Goal: Communication & Community: Answer question/provide support

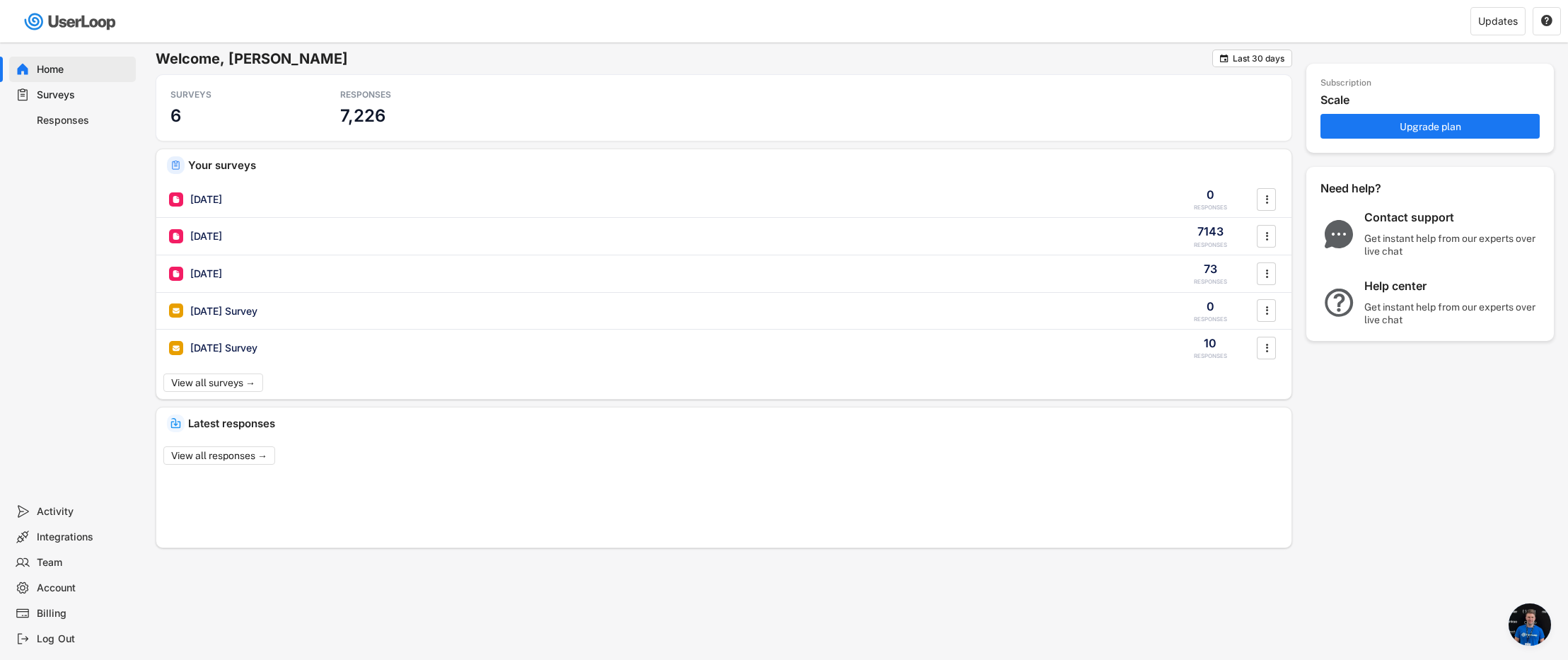
scroll to position [910, 0]
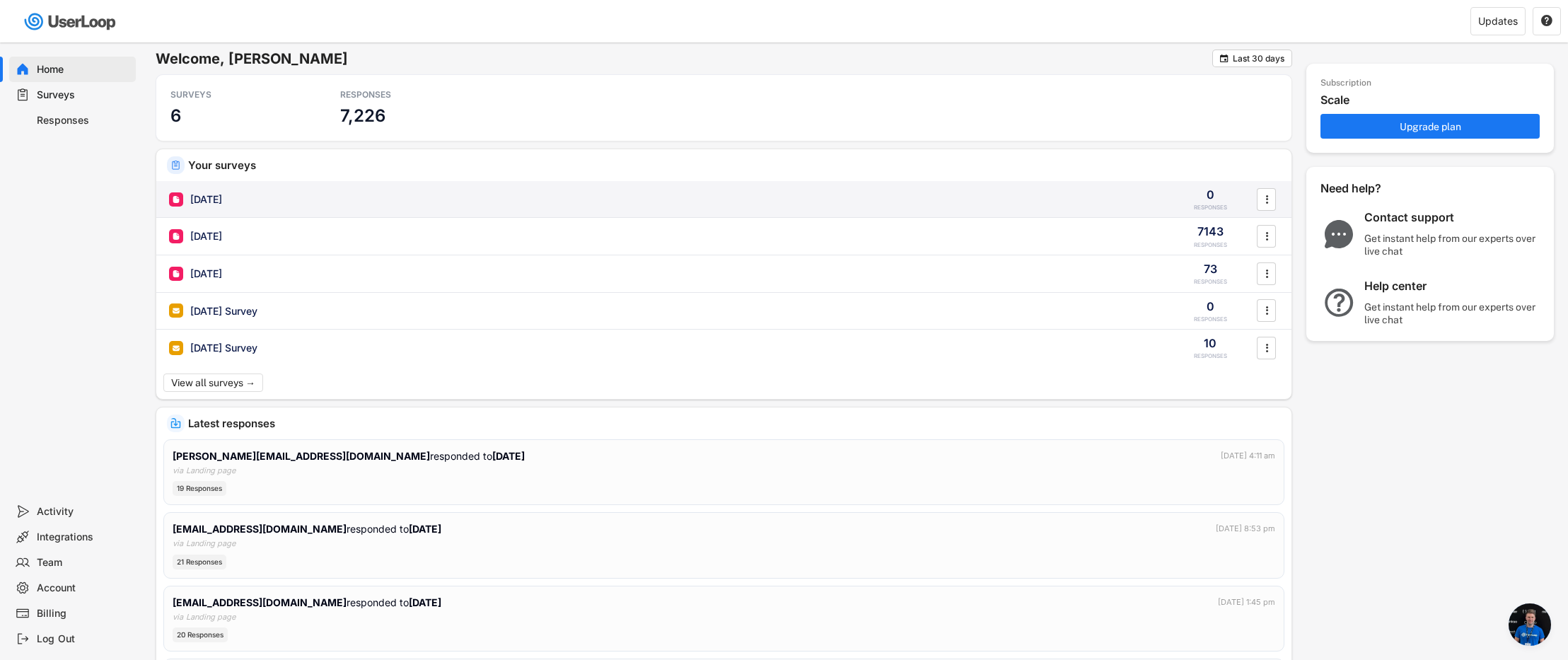
click at [222, 203] on div "[DATE]" at bounding box center [206, 199] width 32 height 14
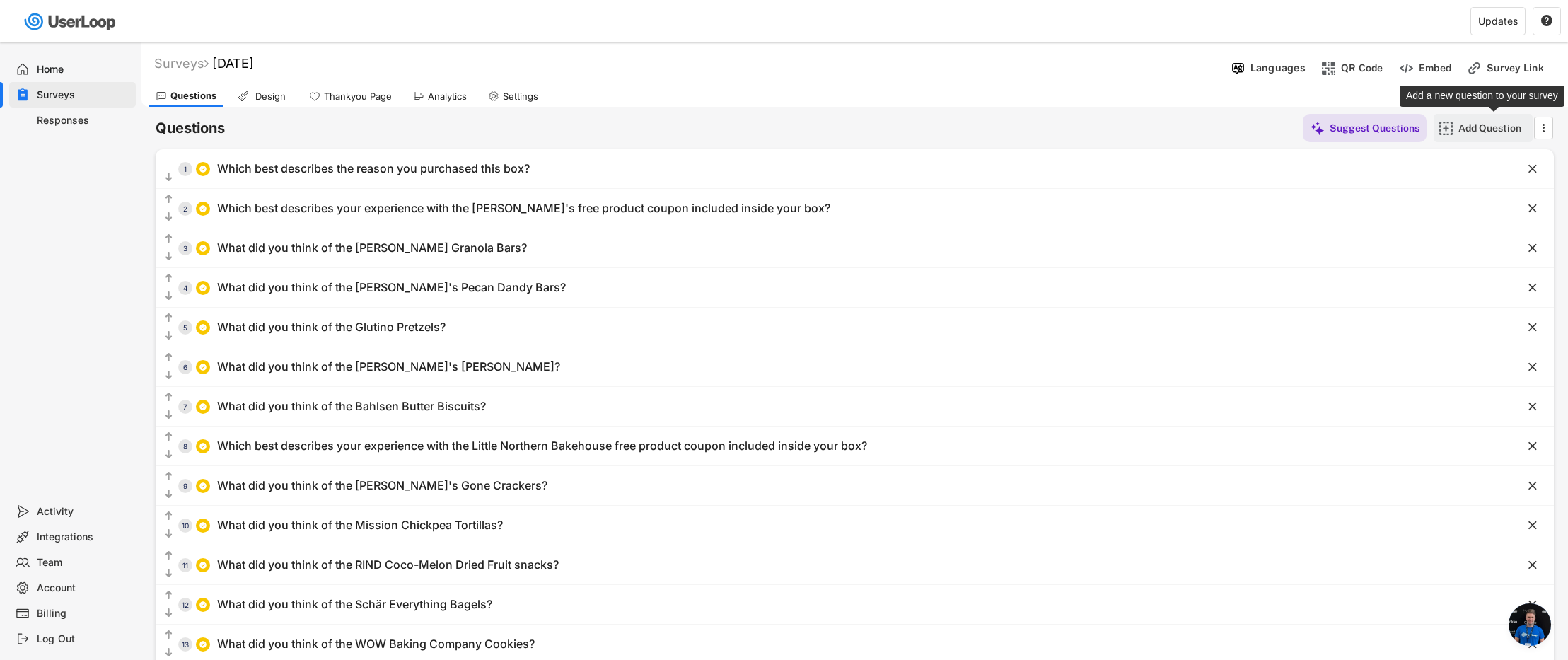
click at [1488, 136] on div "Add Question" at bounding box center [1493, 128] width 71 height 28
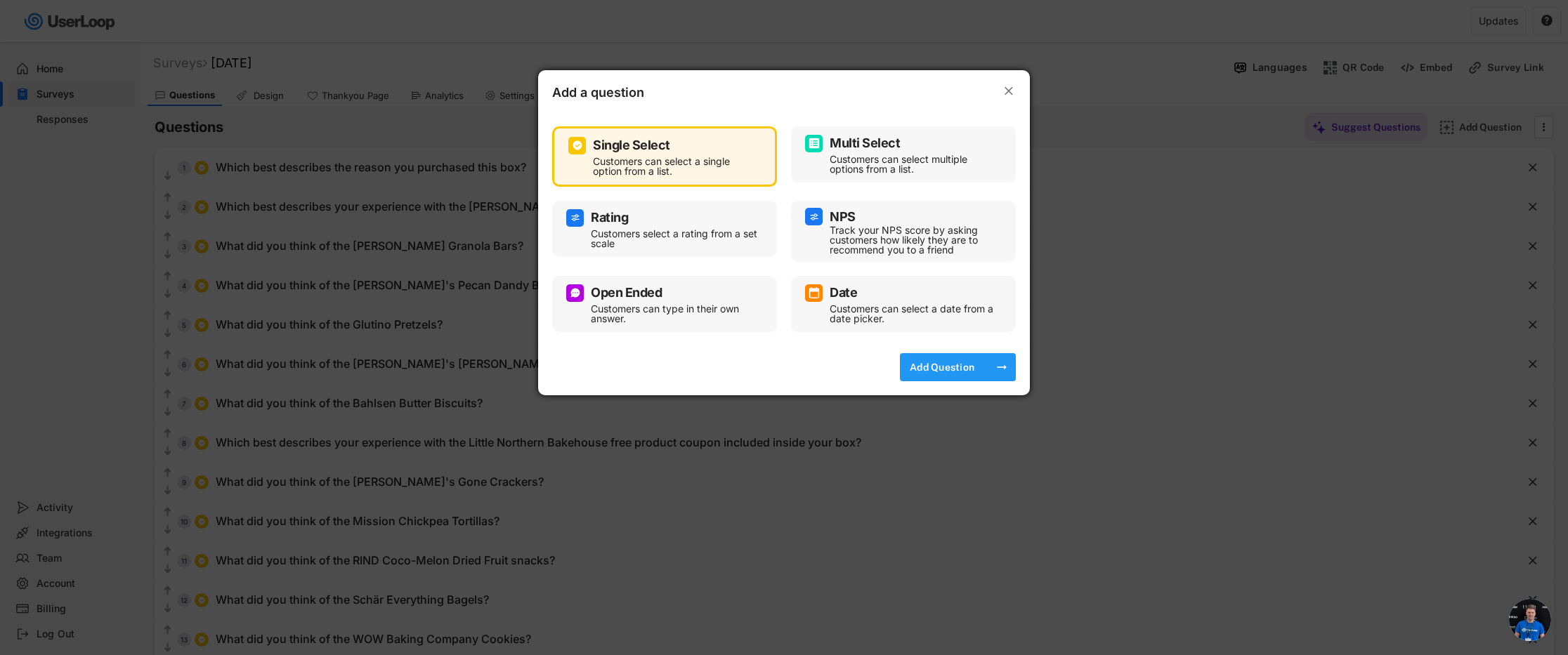
click at [958, 368] on div "Add Question" at bounding box center [942, 367] width 71 height 13
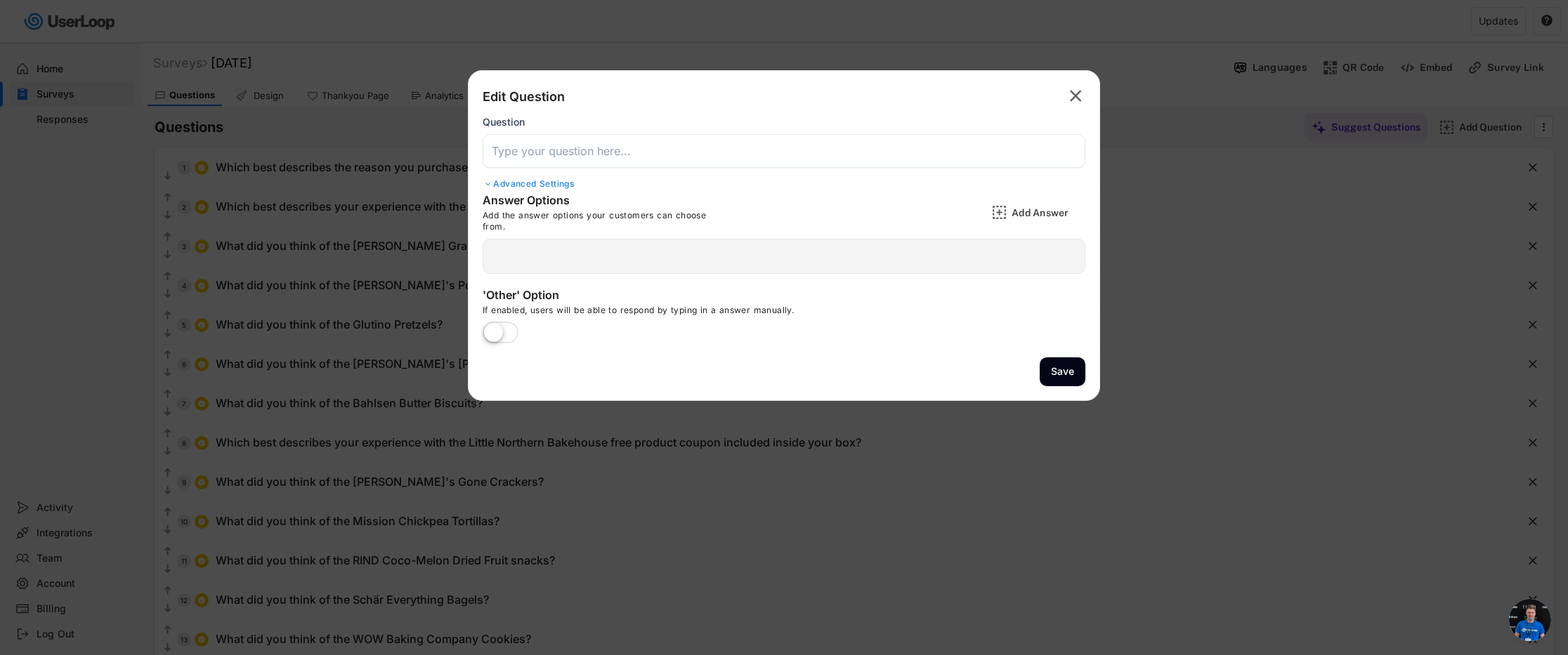
click at [555, 161] on input "input" at bounding box center [784, 151] width 603 height 34
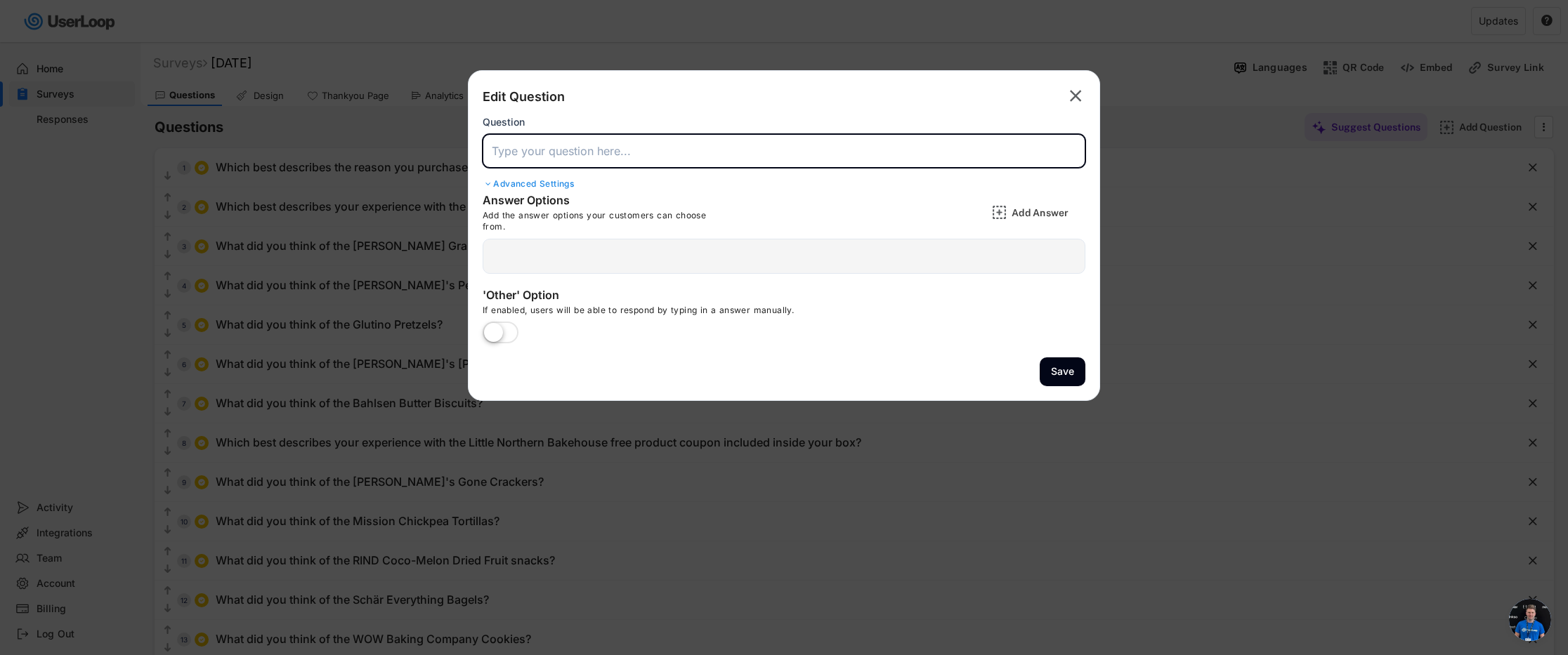
paste input "I redeemed my coupon for a free [PERSON_NAME]’s product at the following:"
type input "I redeemed my coupon for a free [PERSON_NAME]’s product at the following:"
click at [555, 252] on div at bounding box center [784, 256] width 603 height 35
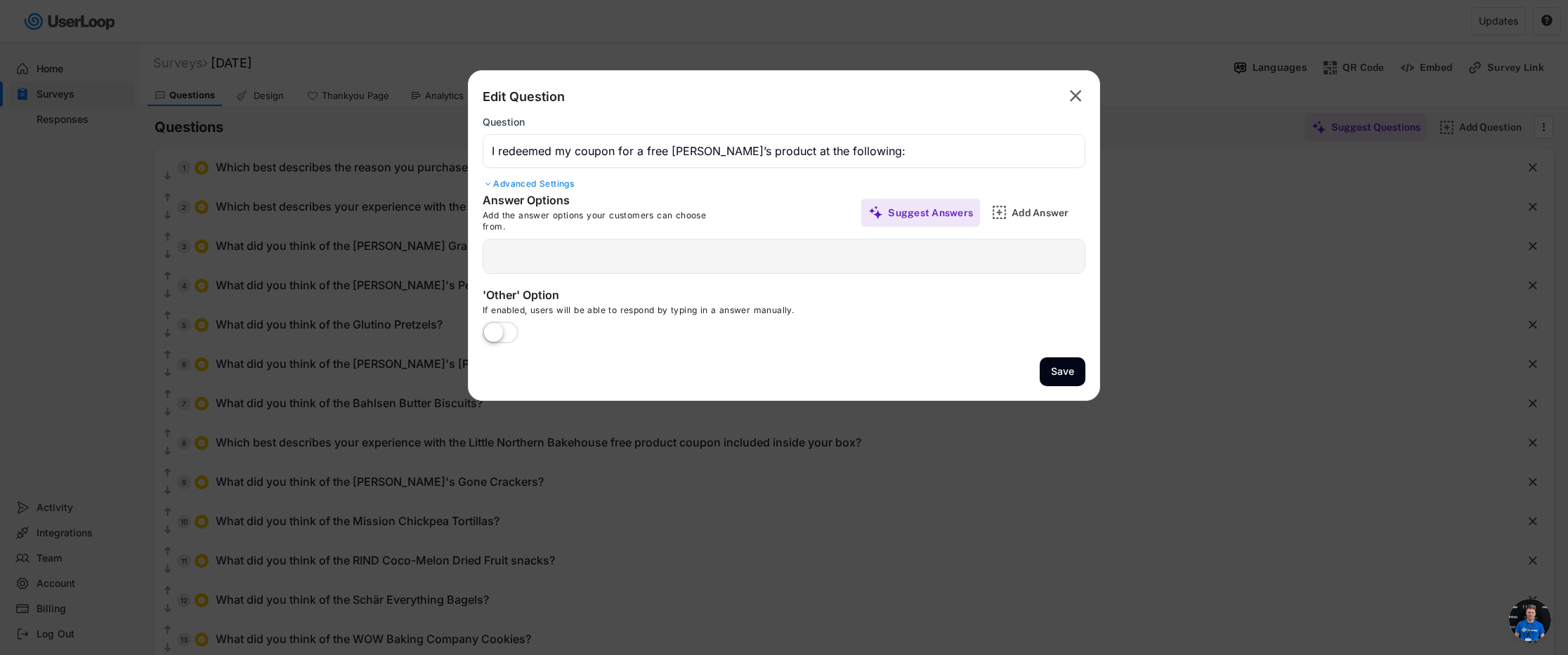
click at [610, 263] on div at bounding box center [784, 256] width 603 height 35
click at [506, 254] on div at bounding box center [784, 256] width 603 height 35
click at [1008, 216] on div "Add Answer" at bounding box center [1036, 213] width 98 height 28
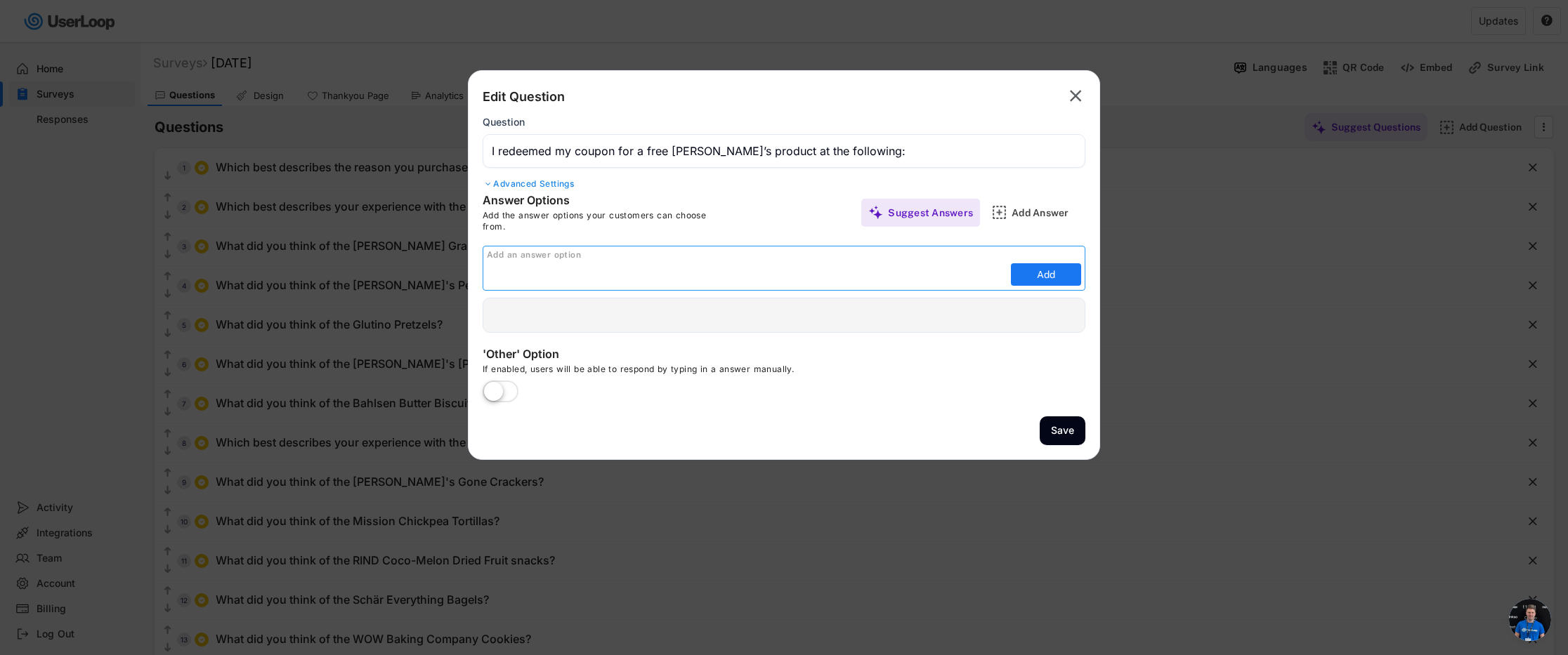
paste input "I haven’t redeemed my coupon yet but I plan to soon"
type input "I haven’t redeemed my coupon yet but I plan to soon"
click at [1043, 212] on div "Add Answer" at bounding box center [1047, 213] width 71 height 13
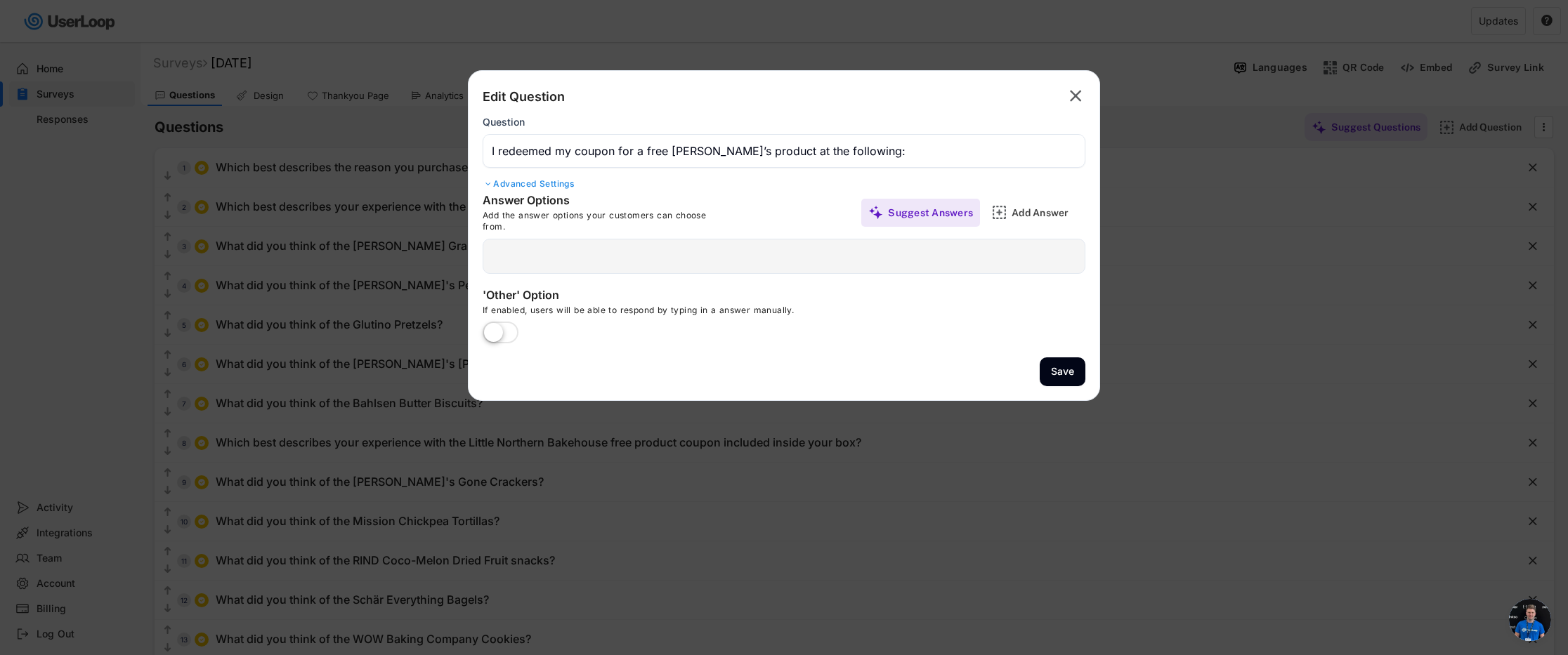
click at [546, 257] on div at bounding box center [784, 256] width 603 height 35
click at [1029, 214] on div "Add Answer" at bounding box center [1047, 213] width 71 height 13
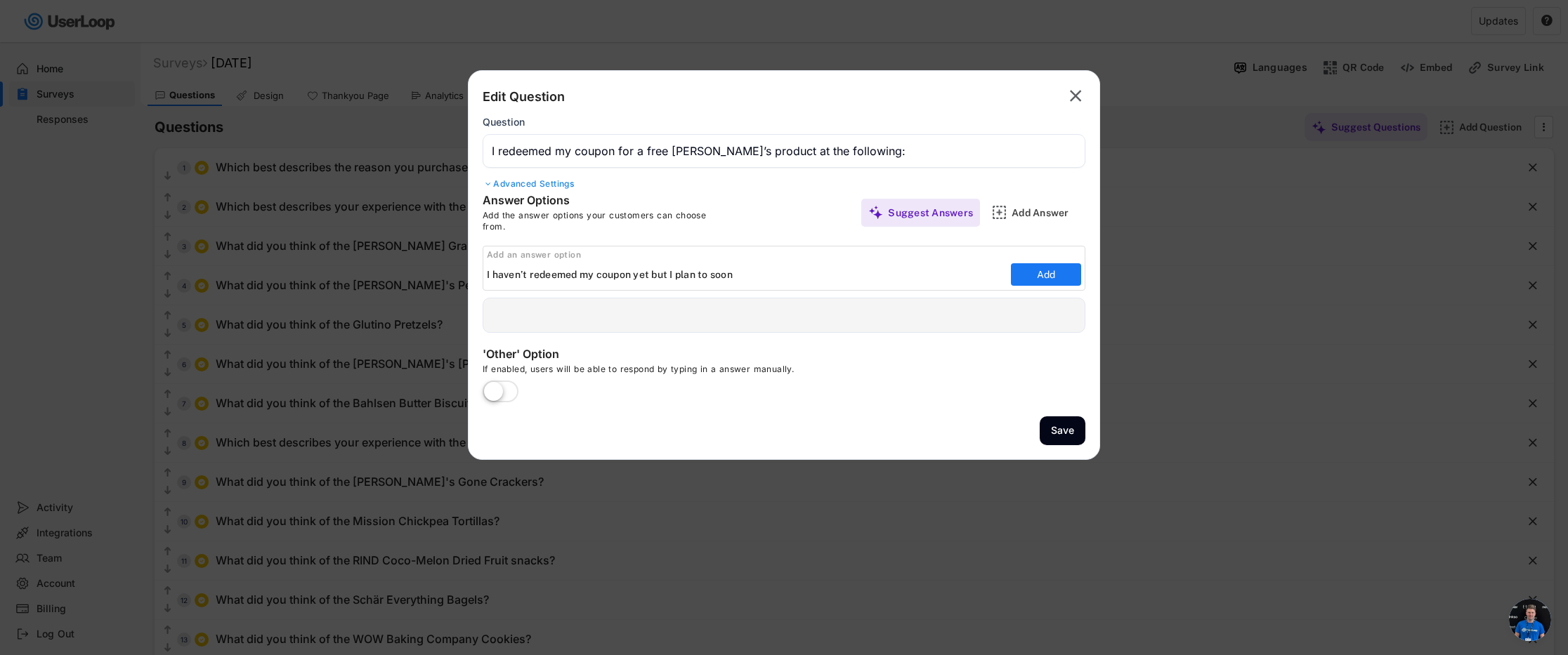
click at [694, 310] on div at bounding box center [784, 315] width 603 height 35
click at [1028, 280] on button "Add" at bounding box center [1046, 274] width 71 height 23
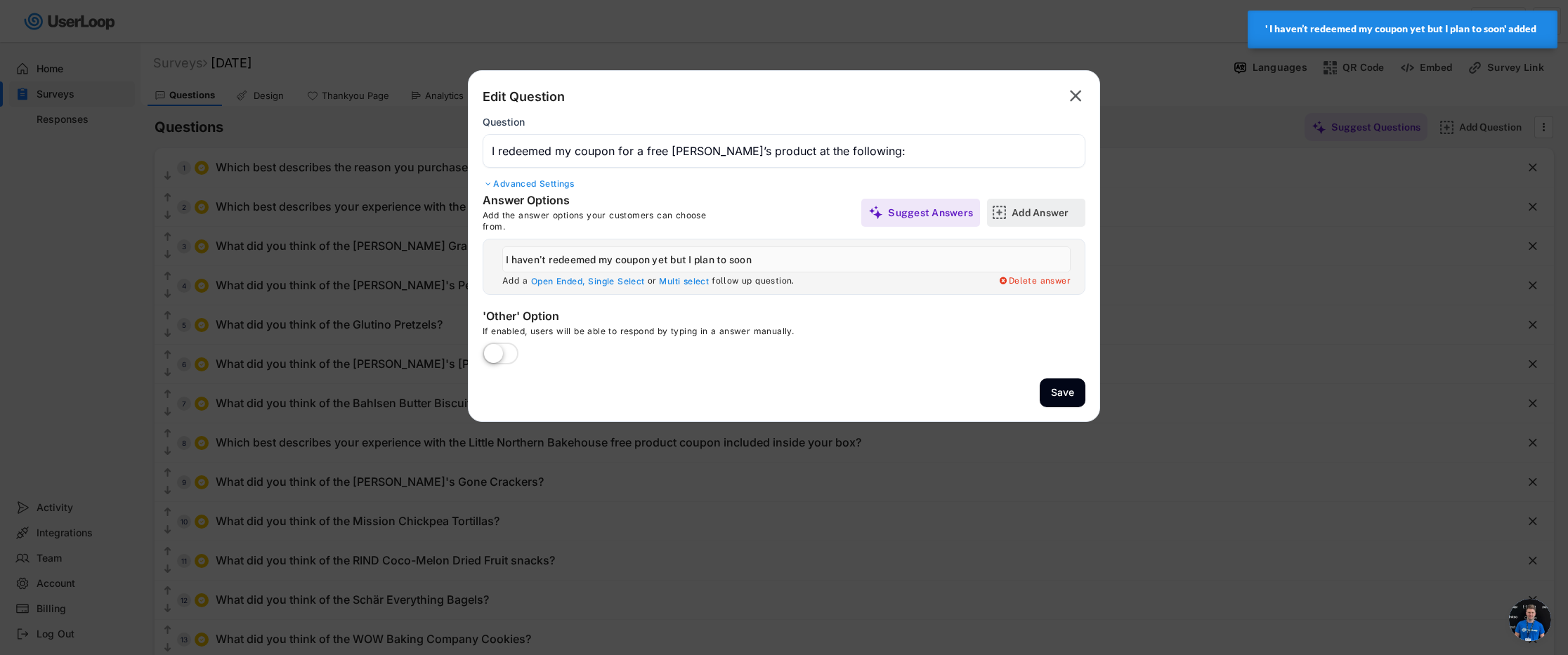
click at [1035, 215] on div "Add Answer" at bounding box center [1047, 213] width 71 height 13
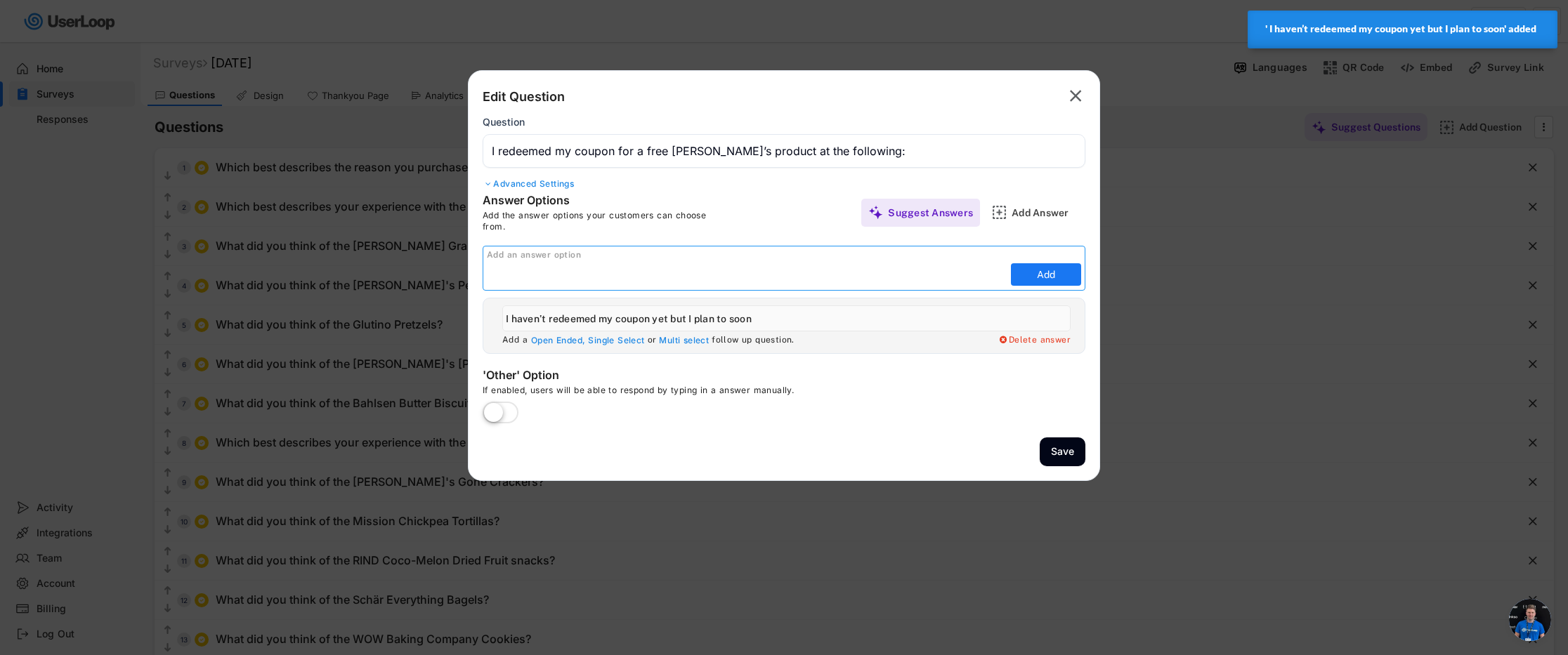
paste input "There isn’t a store near me that carries [PERSON_NAME]’s products, so I haven’t…"
type input "There isn’t a store near me that carries [PERSON_NAME]’s products, so I haven’t…"
click at [1041, 277] on button "Add" at bounding box center [1046, 274] width 71 height 23
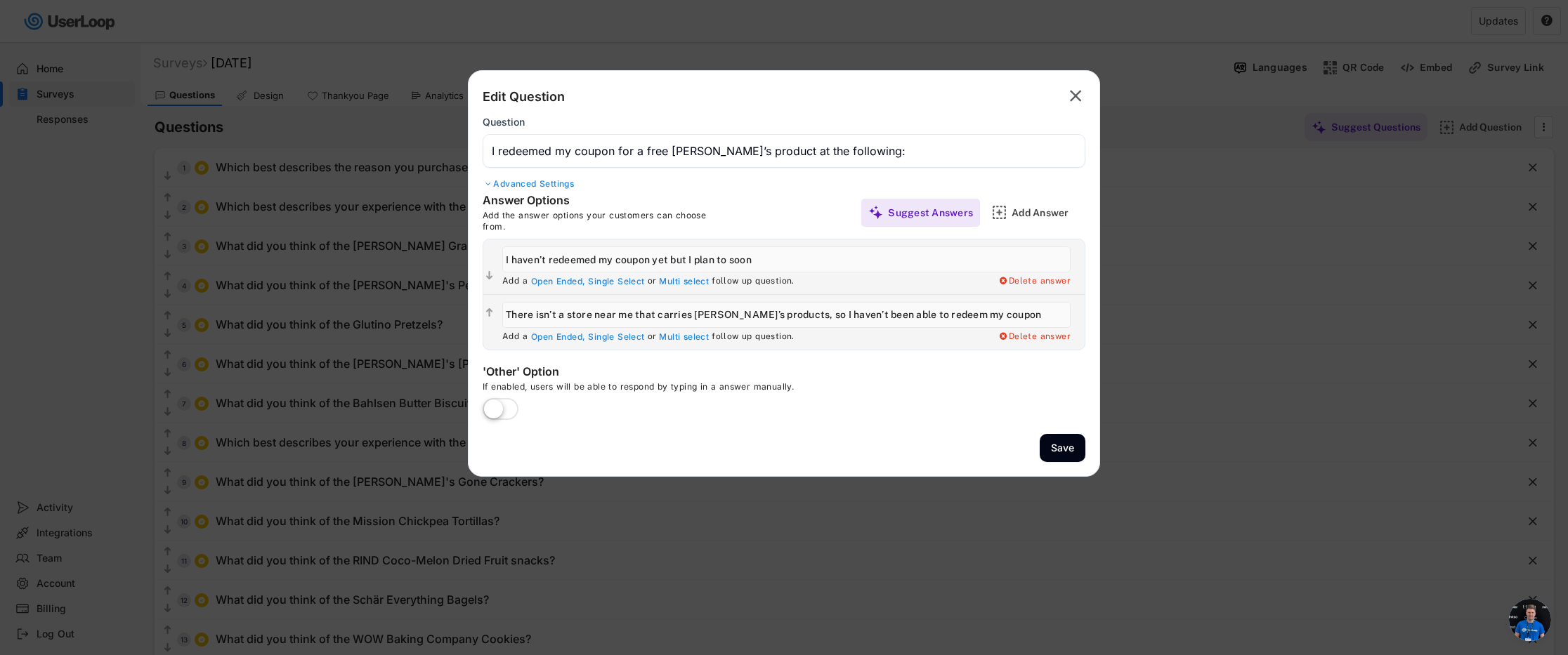
click at [1006, 221] on div "Add Answer" at bounding box center [1036, 213] width 98 height 28
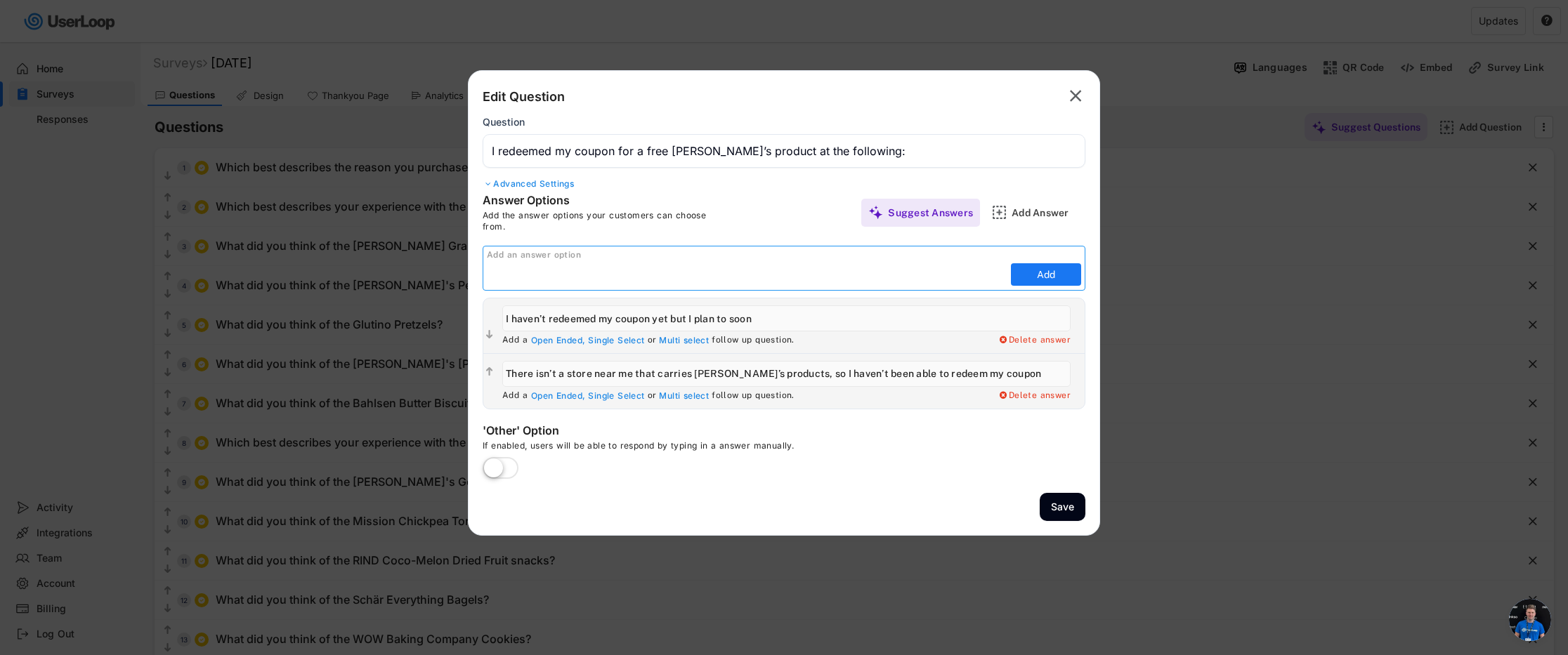
paste input "The fresh bakery freezer from my local Walmart"
type input "The fresh bakery freezer from my local Walmart"
click at [1027, 272] on button "Add" at bounding box center [1046, 274] width 71 height 23
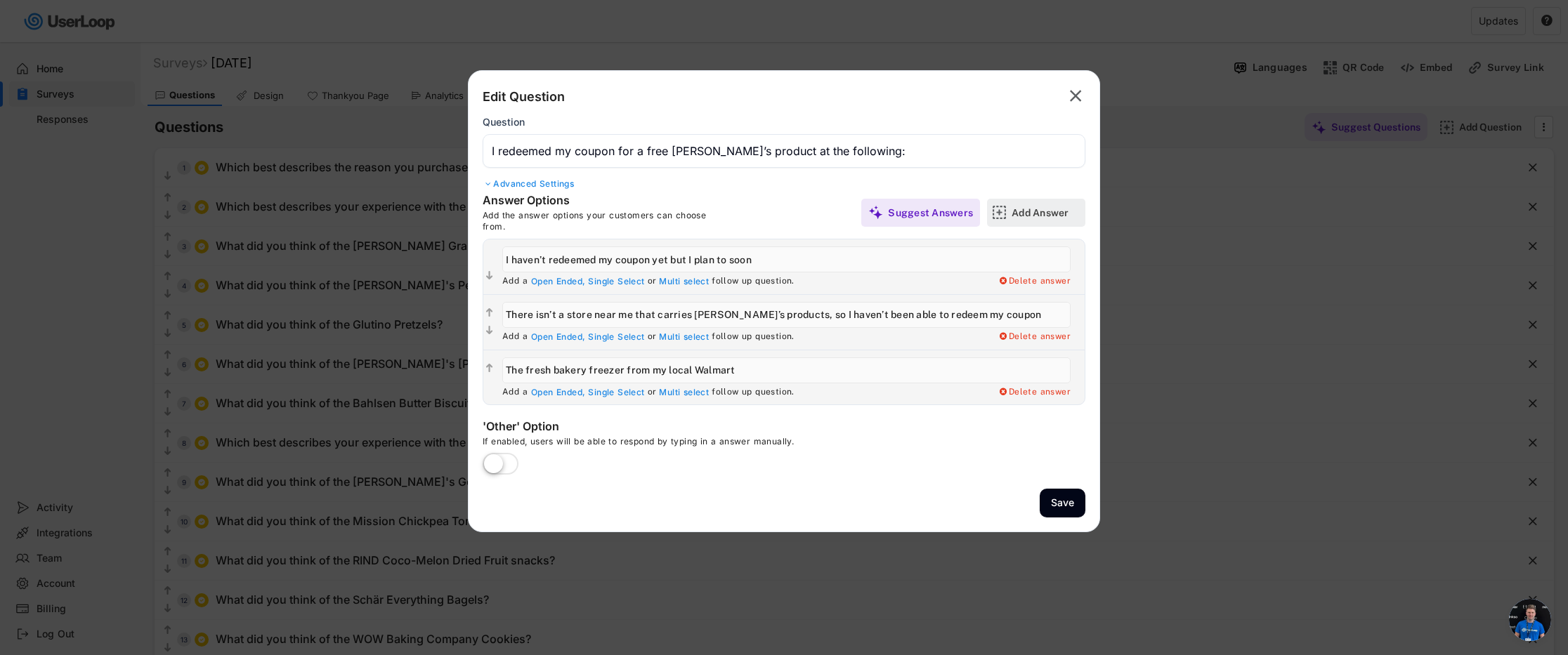
click at [1032, 220] on div "Add Answer" at bounding box center [1047, 213] width 71 height 28
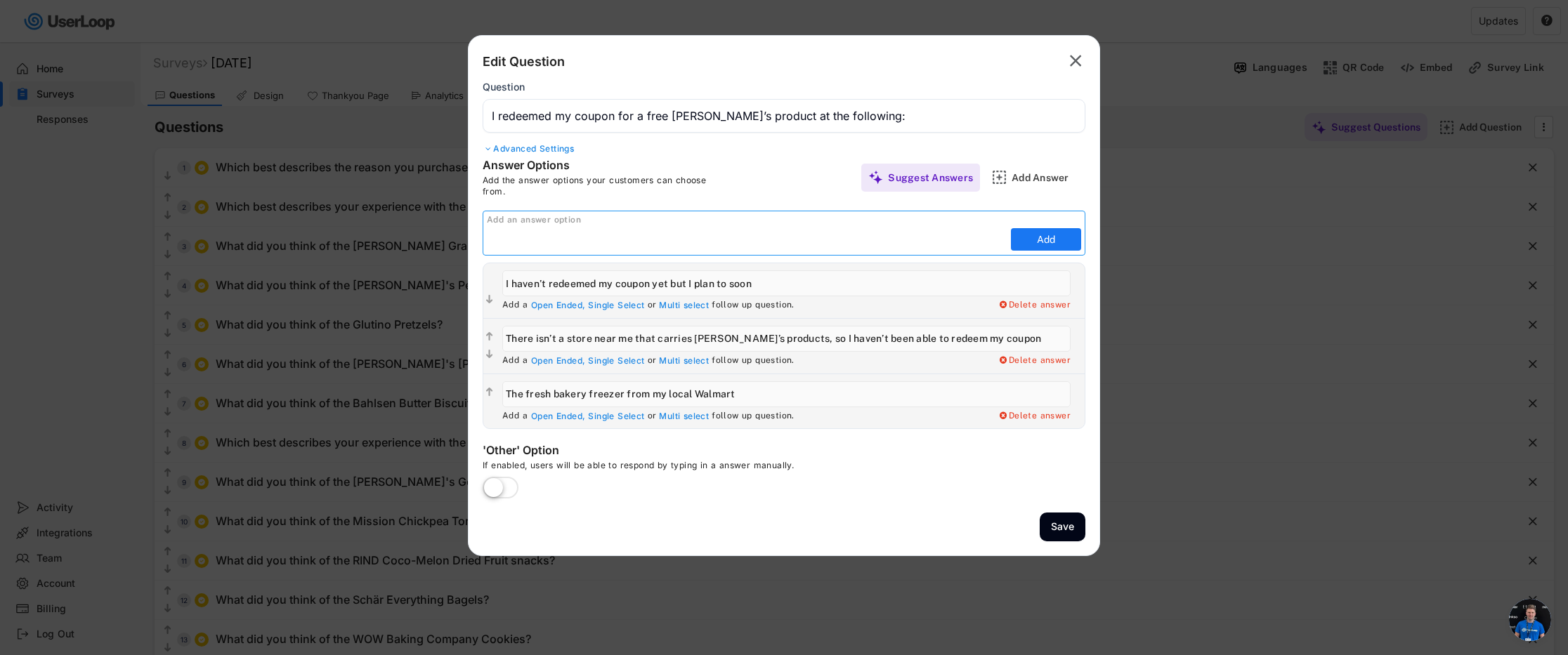
paste input "My local Sprouts store"
type input "My local Sprouts store"
click at [1060, 237] on button "Add" at bounding box center [1046, 240] width 71 height 23
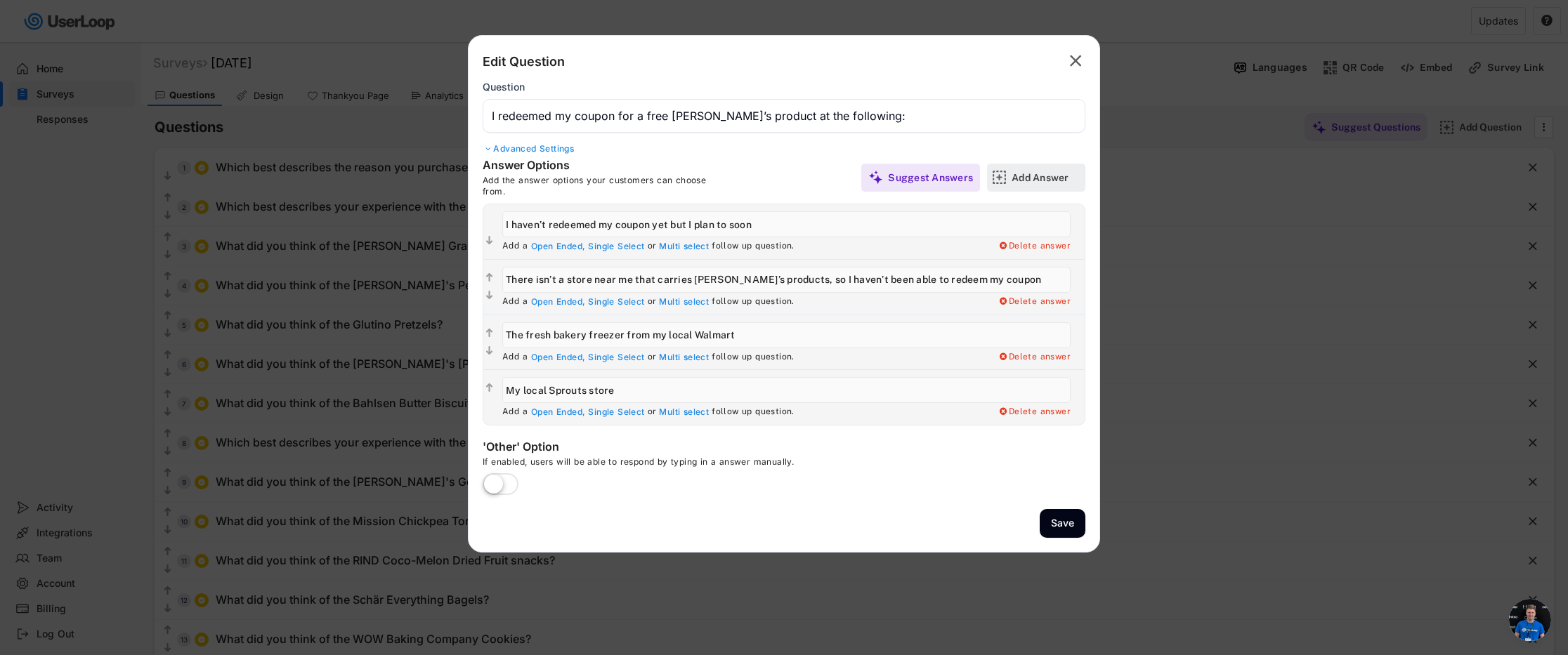
click at [1008, 175] on div "Add Answer" at bounding box center [1036, 178] width 98 height 28
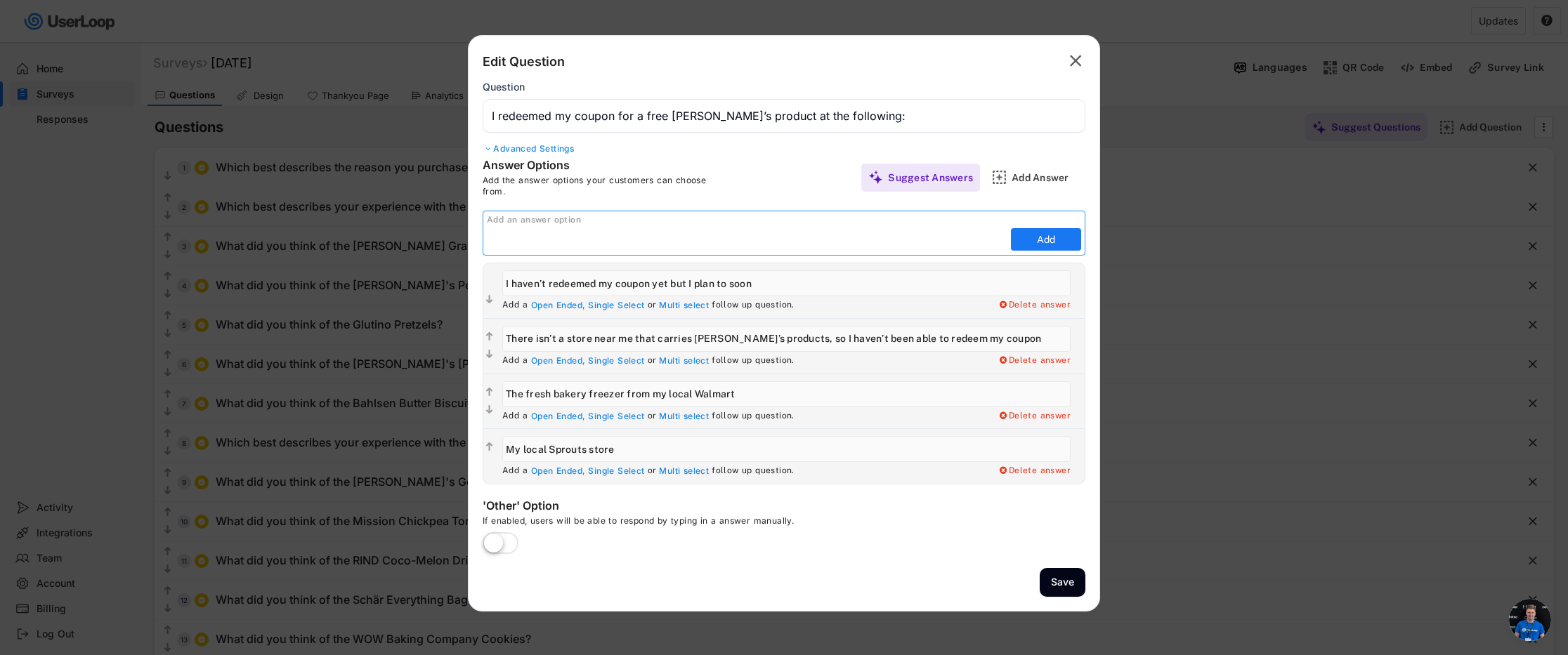
paste input "My local Safeway, Albertsons or Kroger store"
type input "My local Safeway, Albertsons or Kroger store"
click at [1028, 248] on button "Add" at bounding box center [1046, 240] width 71 height 23
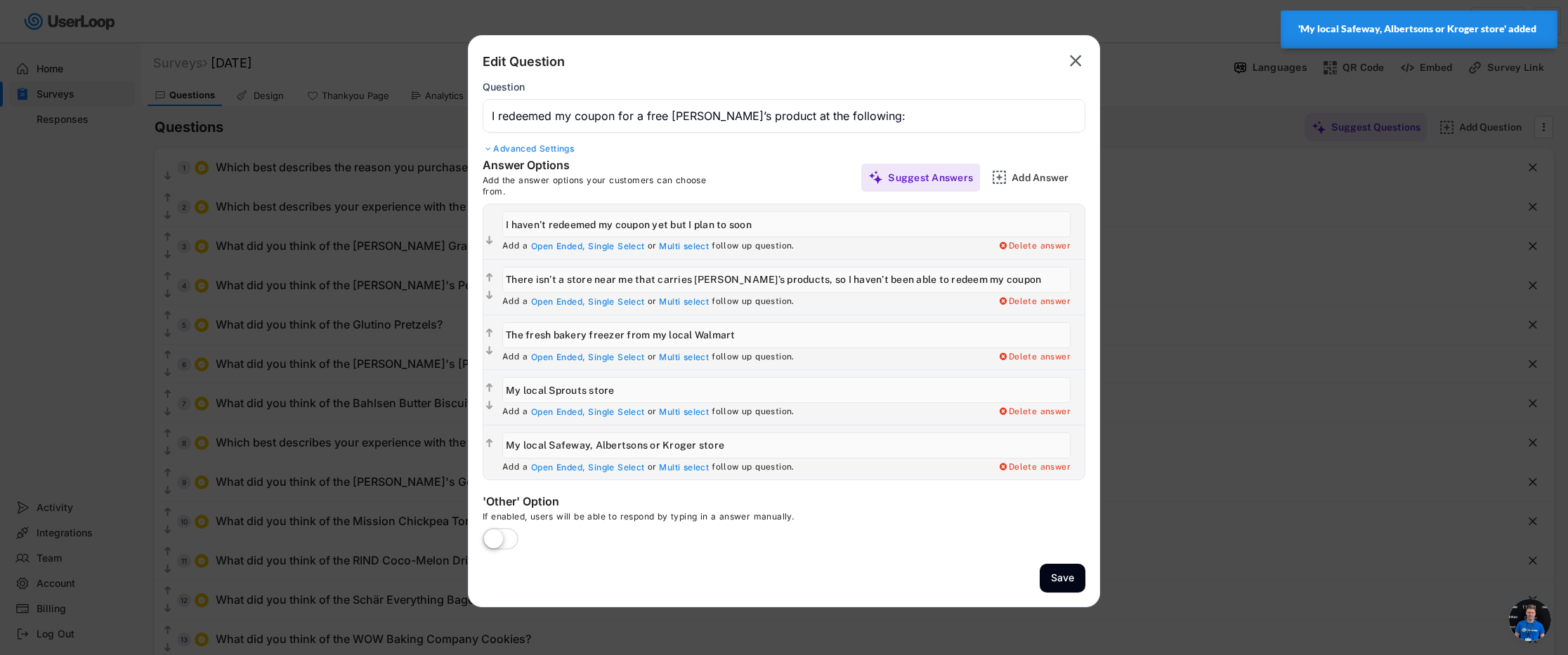
click at [496, 530] on label at bounding box center [500, 539] width 43 height 30
click at [0, 0] on input "checkbox" at bounding box center [0, 0] width 0 height 0
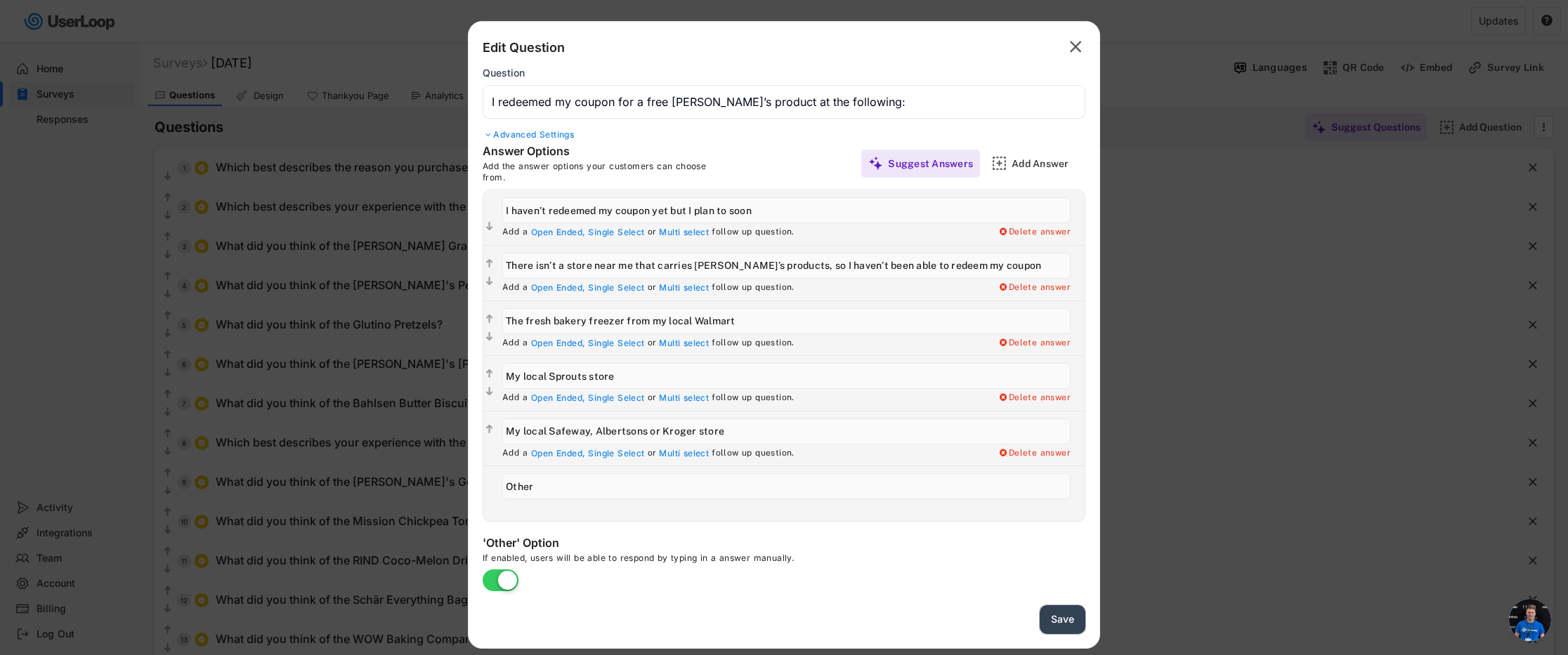
click at [1062, 621] on button "Save" at bounding box center [1062, 619] width 45 height 29
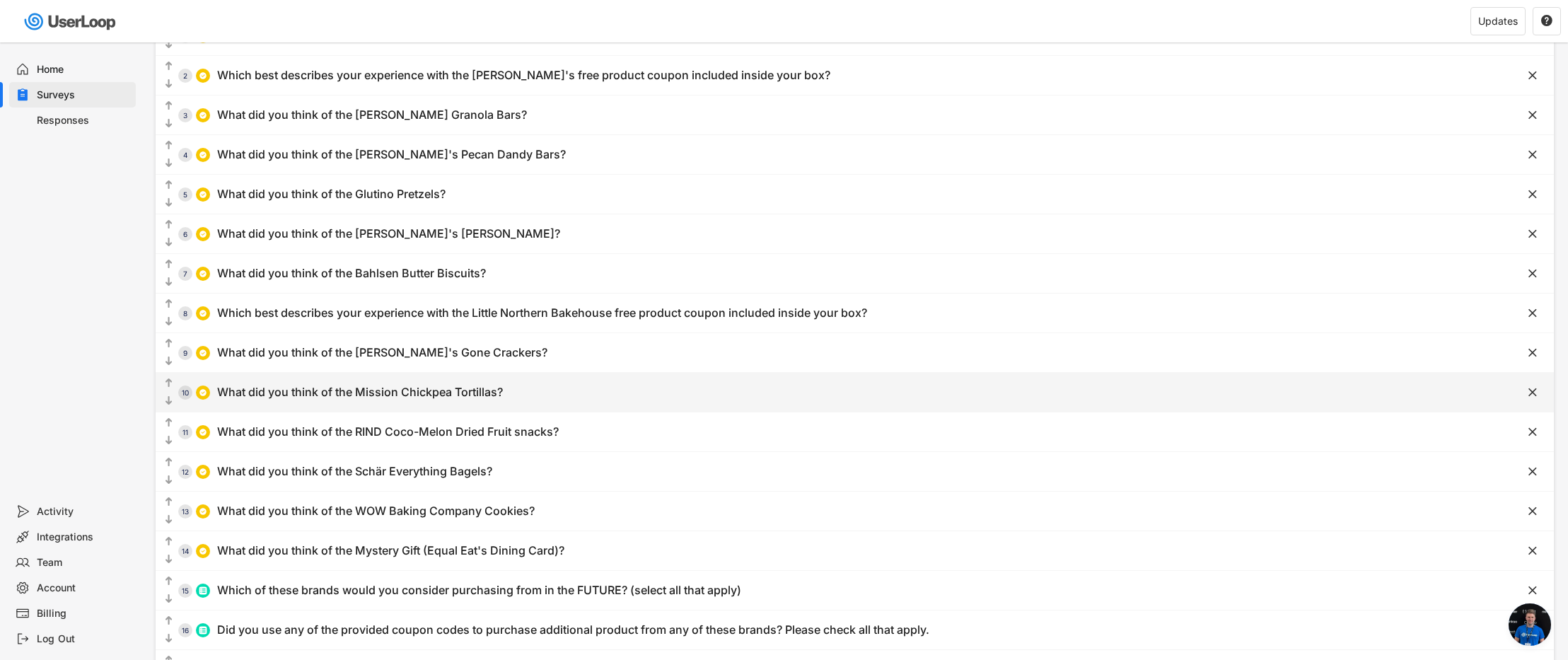
scroll to position [363, 0]
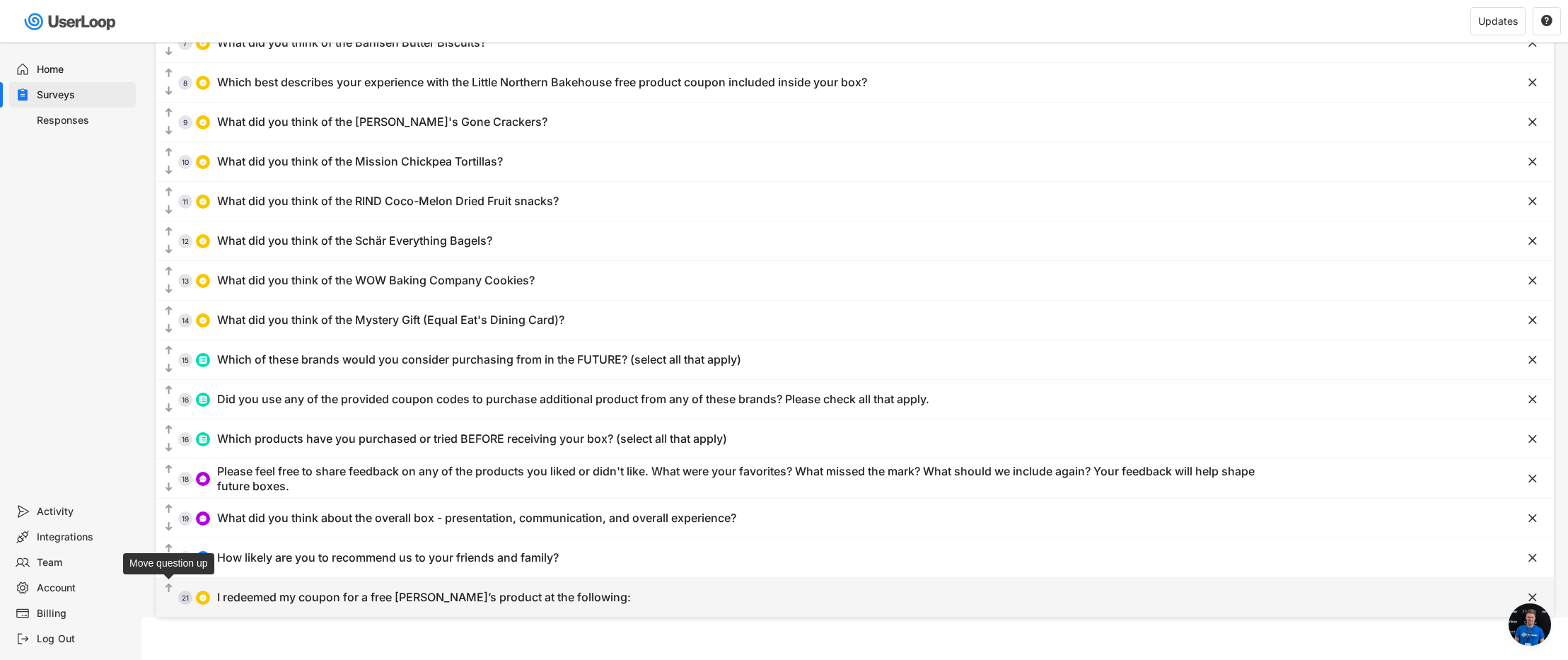
click at [168, 587] on text "" at bounding box center [169, 588] width 7 height 12
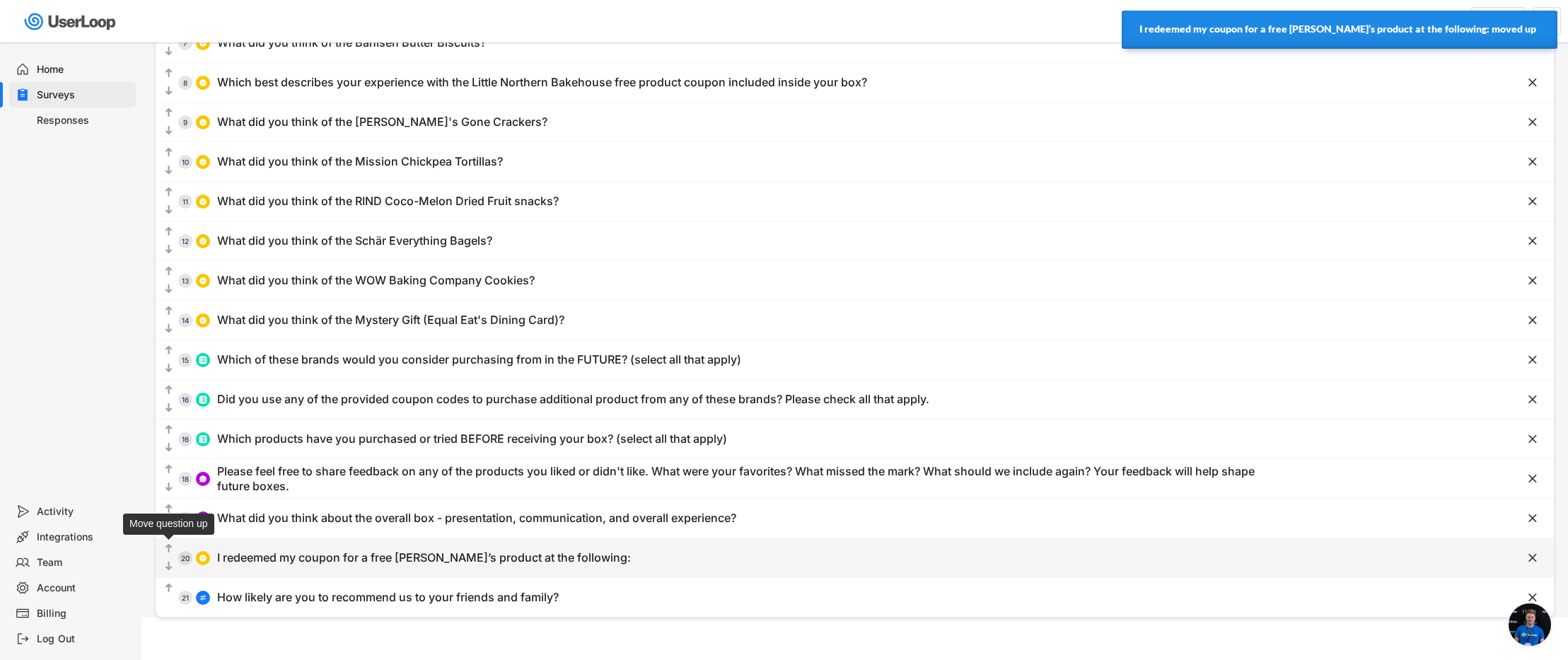
click at [168, 548] on text "" at bounding box center [169, 549] width 7 height 12
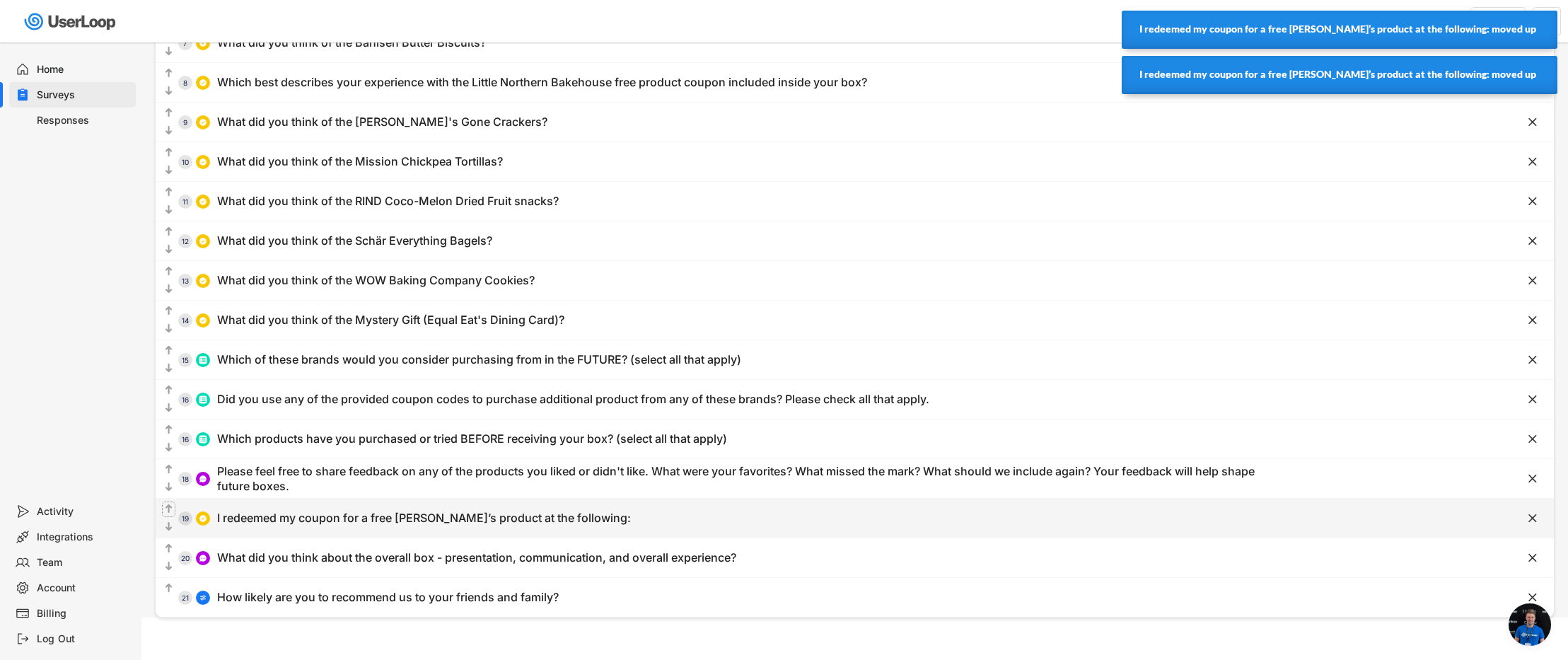
click at [168, 503] on text "" at bounding box center [169, 509] width 7 height 12
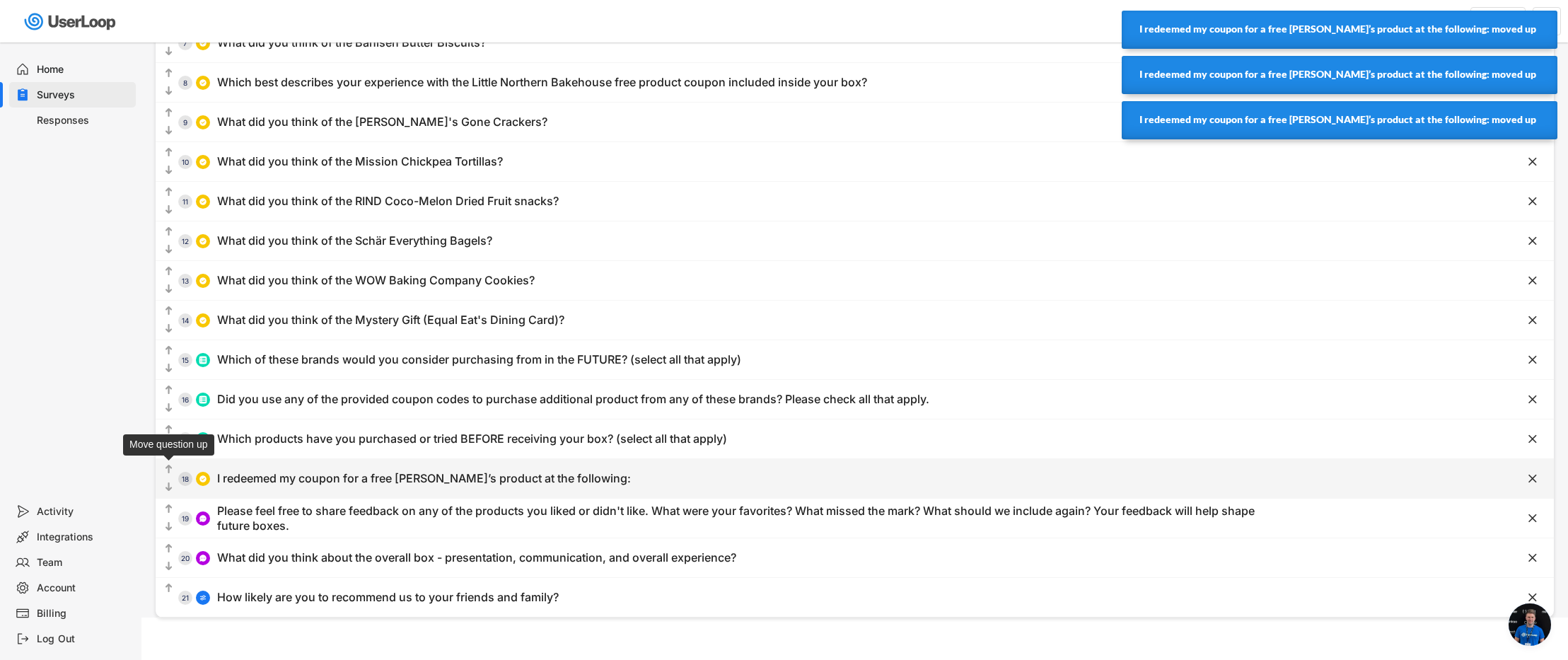
click at [171, 469] on text "" at bounding box center [169, 470] width 7 height 12
click at [167, 468] on text "" at bounding box center [169, 470] width 7 height 12
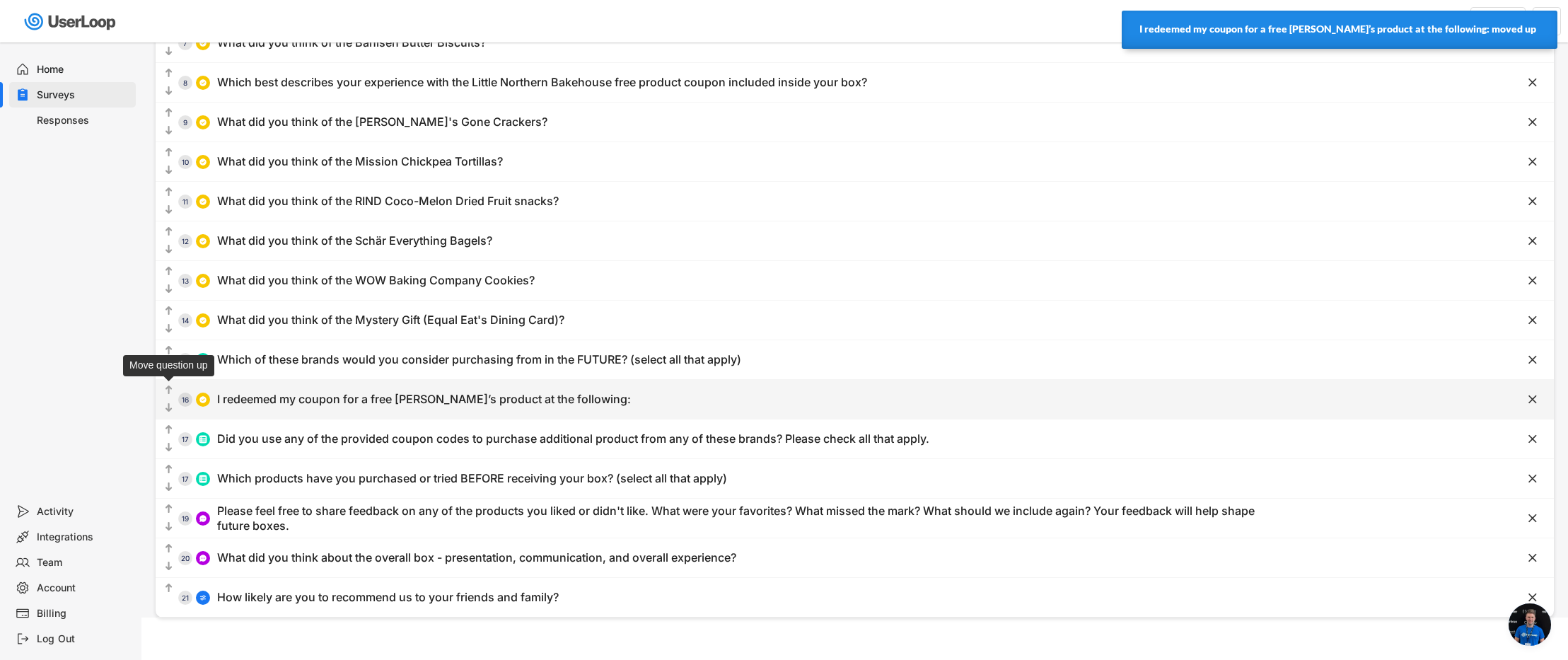
click at [168, 387] on text "" at bounding box center [169, 391] width 7 height 12
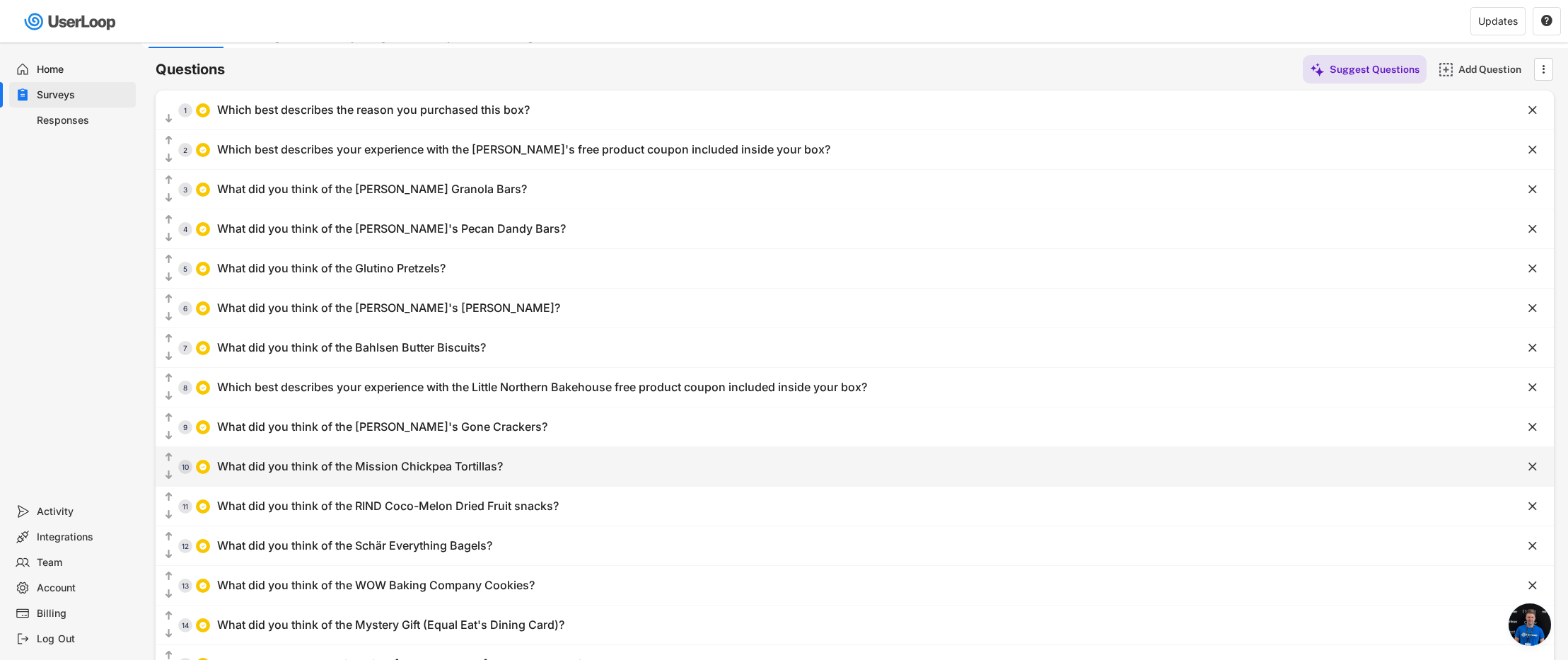
scroll to position [0, 0]
